Goal: Information Seeking & Learning: Find specific fact

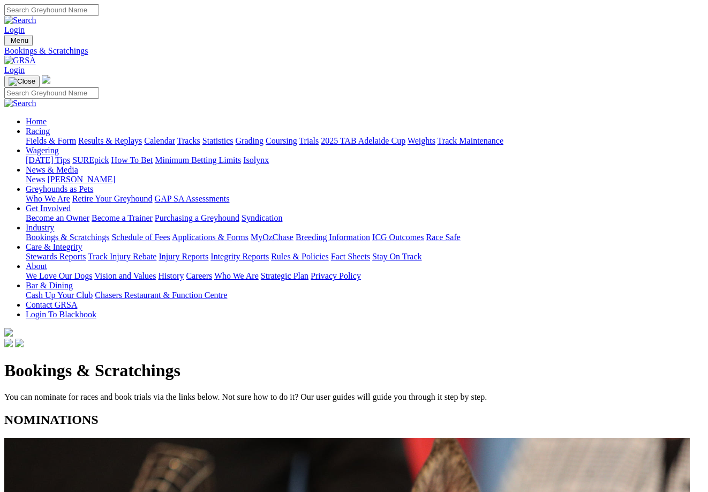
click at [135, 136] on link "Results & Replays" at bounding box center [110, 140] width 64 height 9
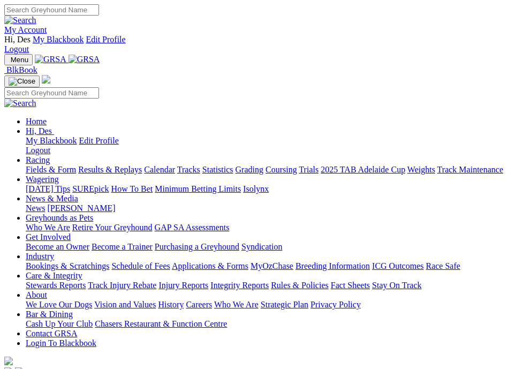
scroll to position [442, 0]
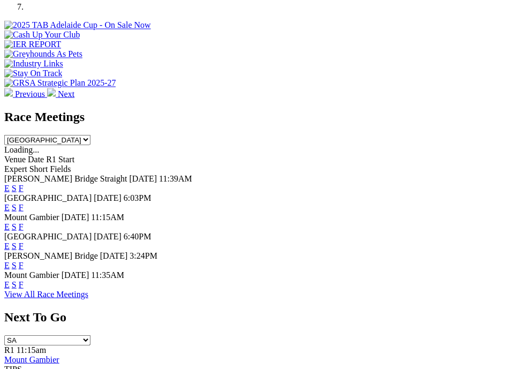
click at [24, 202] on link "F" at bounding box center [21, 206] width 5 height 9
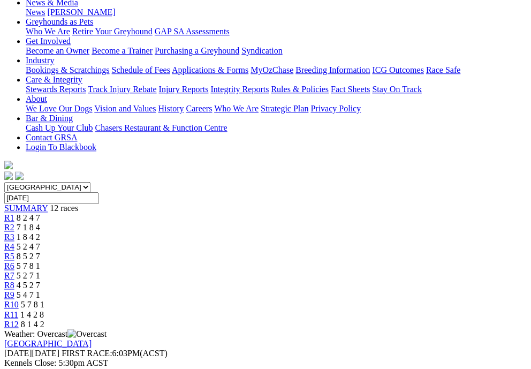
scroll to position [225, 0]
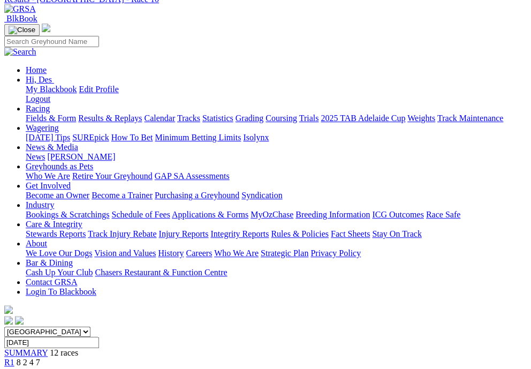
scroll to position [70, 0]
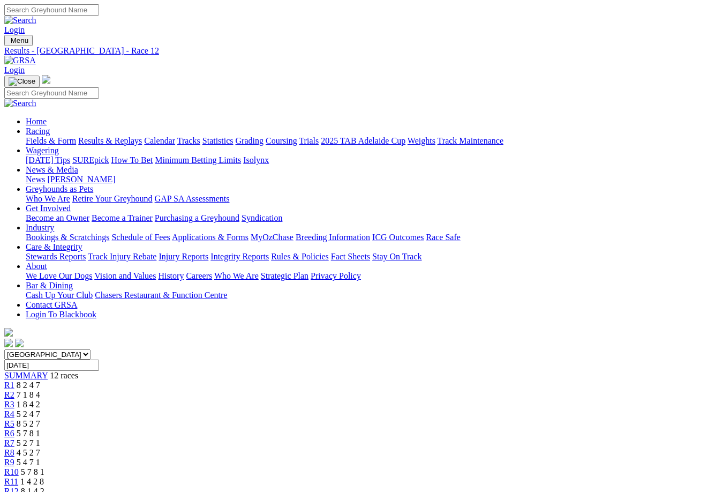
click at [18, 477] on link "R11" at bounding box center [11, 481] width 14 height 9
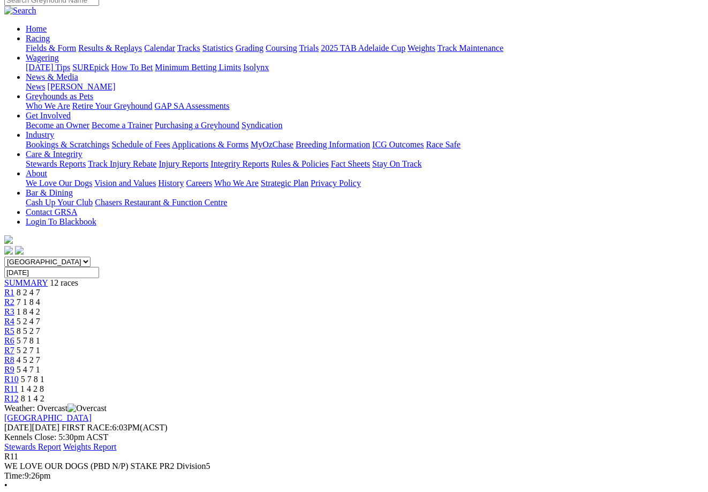
scroll to position [92, 0]
click at [558, 375] on div "R10 5 7 8 1" at bounding box center [353, 380] width 699 height 10
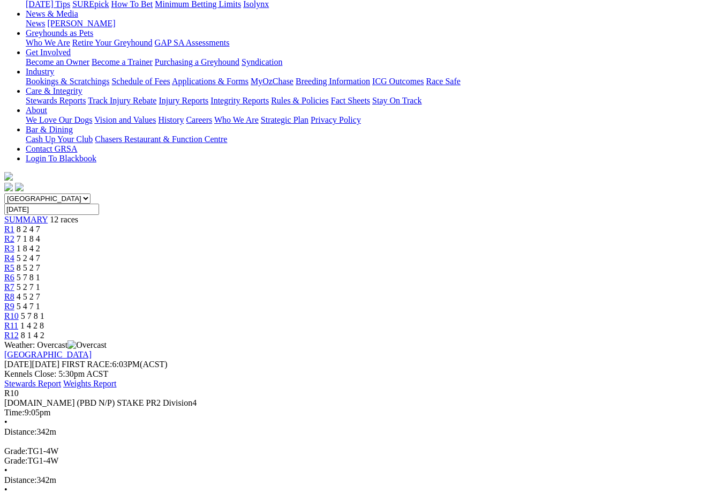
scroll to position [167, 0]
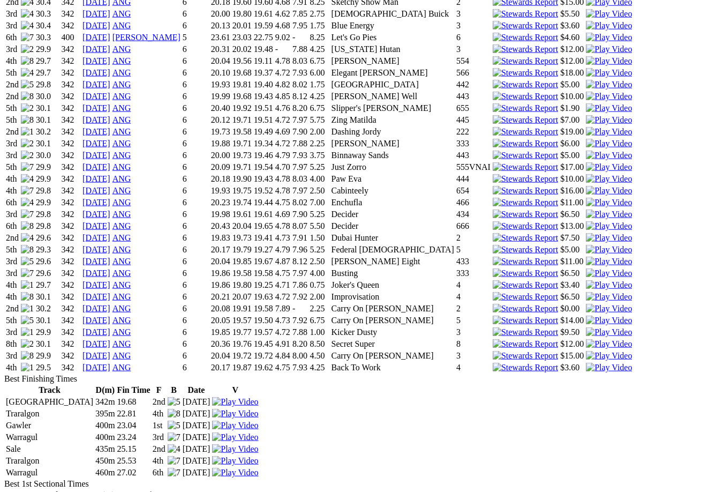
scroll to position [1306, 0]
